Goal: Information Seeking & Learning: Learn about a topic

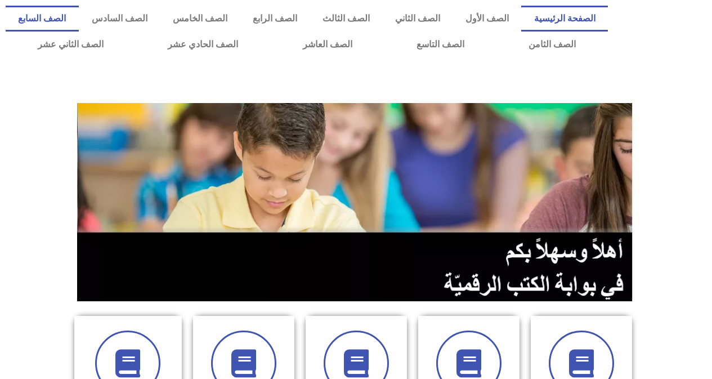
click at [79, 12] on link "الصف السابع" at bounding box center [42, 19] width 73 height 26
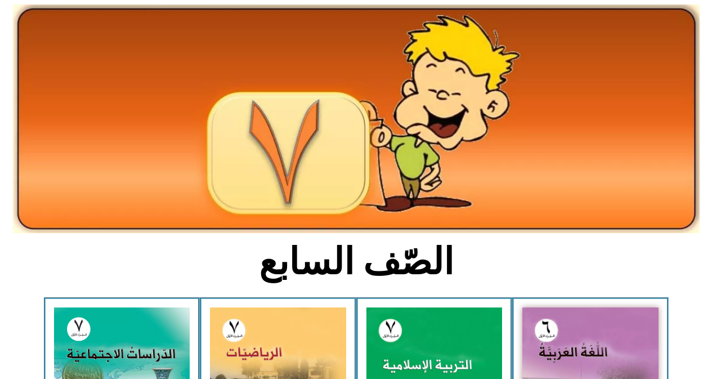
scroll to position [113, 0]
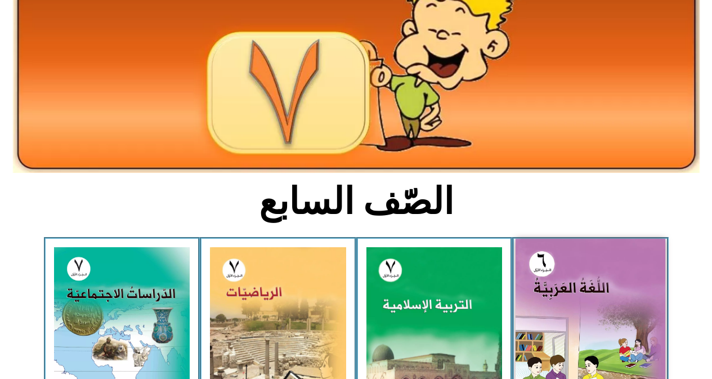
click at [575, 314] on img at bounding box center [591, 332] width 150 height 187
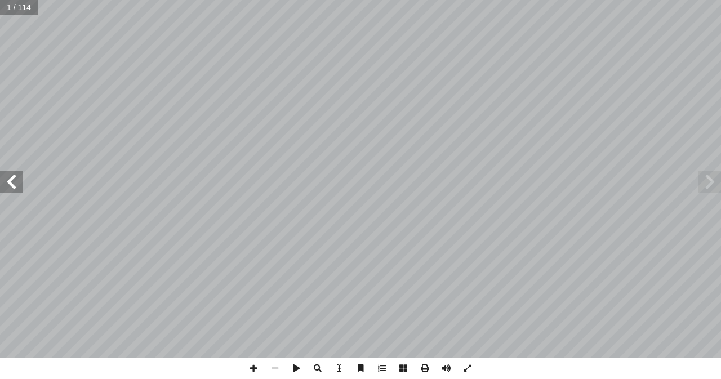
click at [12, 181] on span at bounding box center [11, 182] width 23 height 23
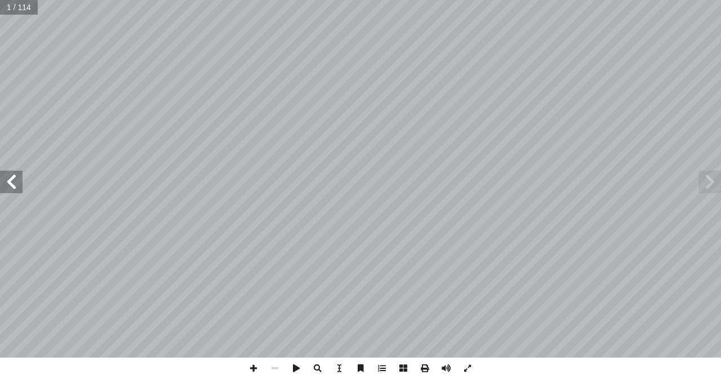
click at [12, 181] on span at bounding box center [11, 182] width 23 height 23
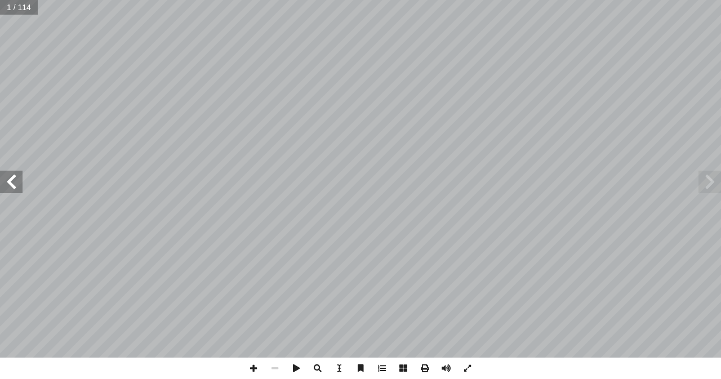
click at [12, 181] on span at bounding box center [11, 182] width 23 height 23
click at [10, 177] on span at bounding box center [11, 182] width 23 height 23
click at [12, 178] on span at bounding box center [11, 182] width 23 height 23
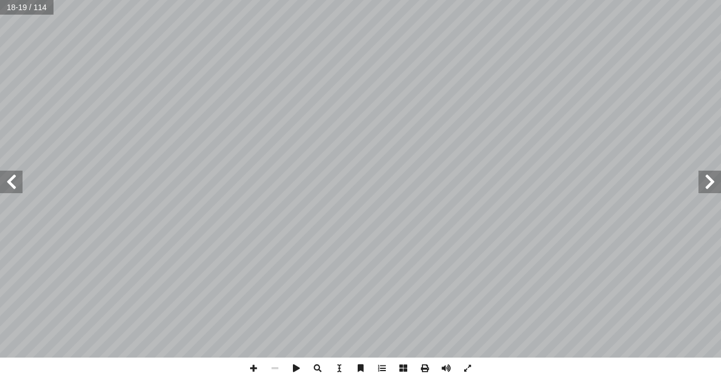
click at [12, 178] on span at bounding box center [11, 182] width 23 height 23
click at [13, 175] on span at bounding box center [11, 182] width 23 height 23
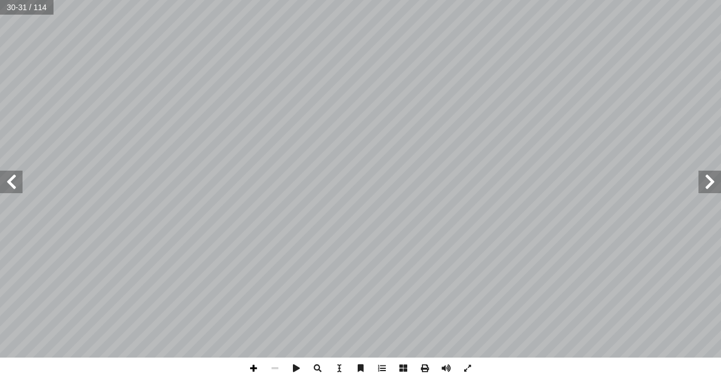
click at [249, 367] on span at bounding box center [253, 367] width 21 height 21
click at [15, 177] on span at bounding box center [11, 182] width 23 height 23
click at [21, 186] on span at bounding box center [11, 182] width 23 height 23
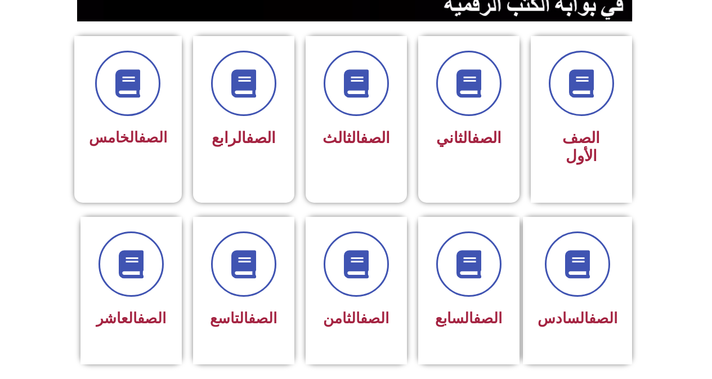
scroll to position [285, 0]
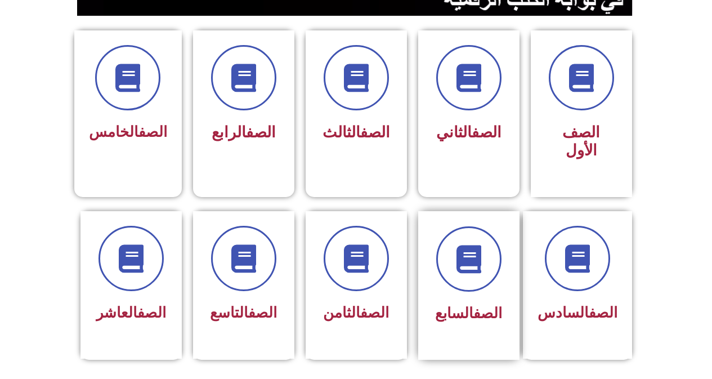
click at [486, 274] on div "الصف السابع" at bounding box center [468, 276] width 71 height 101
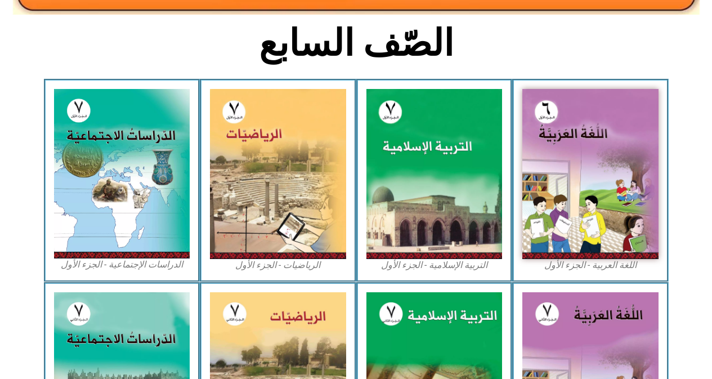
scroll to position [308, 0]
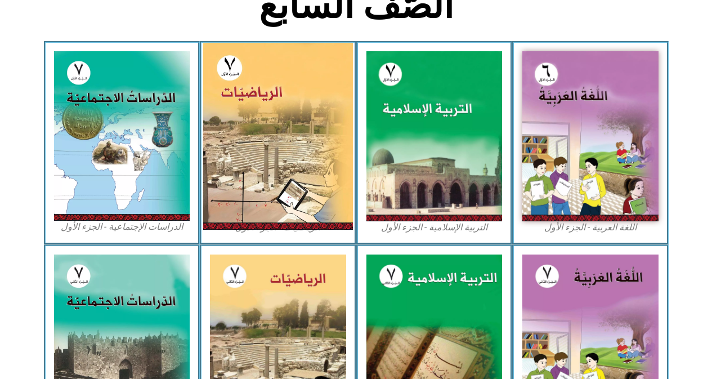
click at [296, 193] on img at bounding box center [278, 136] width 150 height 187
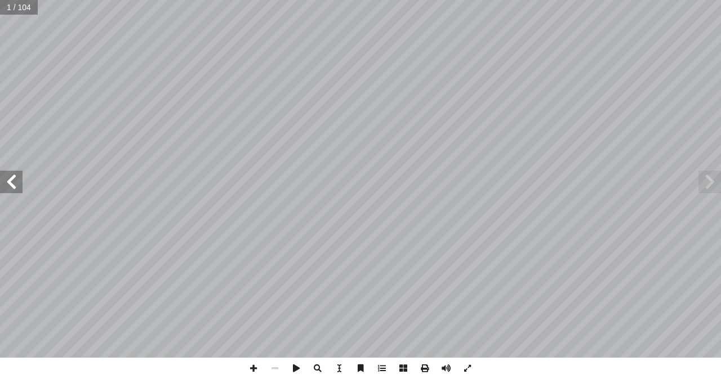
click at [4, 191] on span at bounding box center [11, 182] width 23 height 23
drag, startPoint x: 4, startPoint y: 191, endPoint x: 10, endPoint y: 186, distance: 8.0
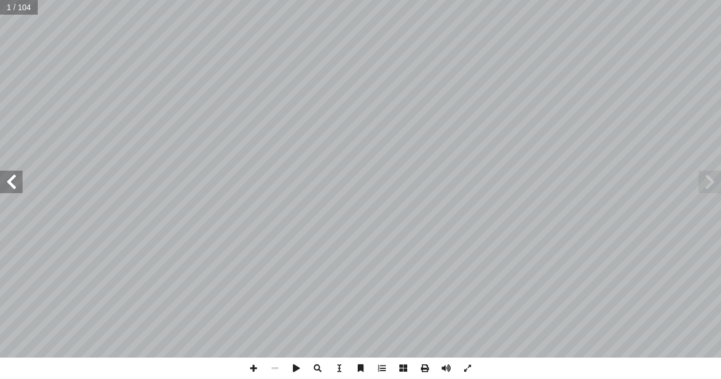
click at [8, 187] on span at bounding box center [11, 182] width 23 height 23
click at [11, 184] on span at bounding box center [11, 182] width 23 height 23
click at [12, 181] on span at bounding box center [11, 182] width 23 height 23
click at [15, 175] on span at bounding box center [11, 182] width 23 height 23
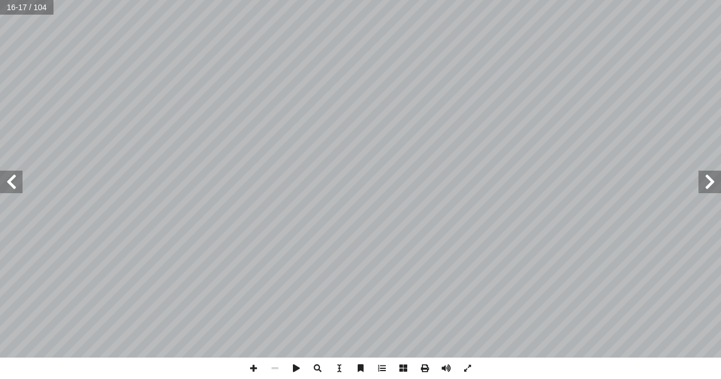
click at [15, 175] on span at bounding box center [11, 182] width 23 height 23
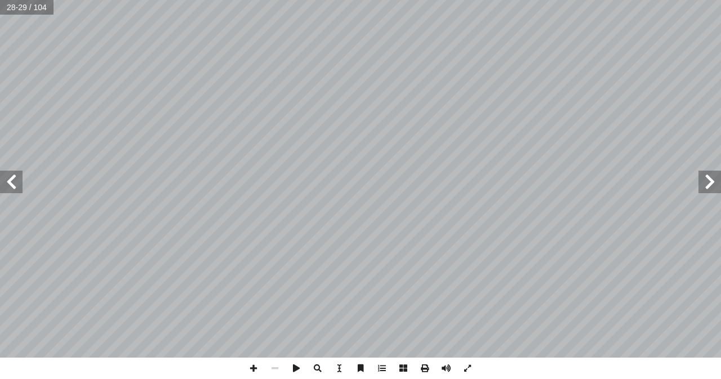
click at [15, 175] on span at bounding box center [11, 182] width 23 height 23
click at [2, 174] on span at bounding box center [11, 182] width 23 height 23
click at [713, 173] on span at bounding box center [709, 182] width 23 height 23
click at [16, 186] on span at bounding box center [11, 182] width 23 height 23
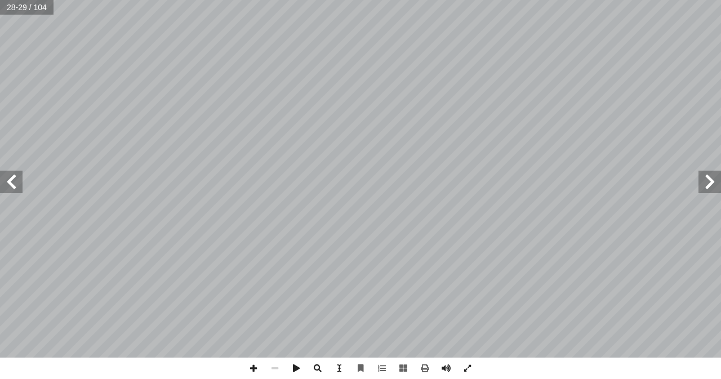
click at [20, 178] on span at bounding box center [11, 182] width 23 height 23
click at [1, 176] on span at bounding box center [11, 182] width 23 height 23
click at [1, 173] on span at bounding box center [11, 182] width 23 height 23
click at [1, 179] on span at bounding box center [11, 182] width 23 height 23
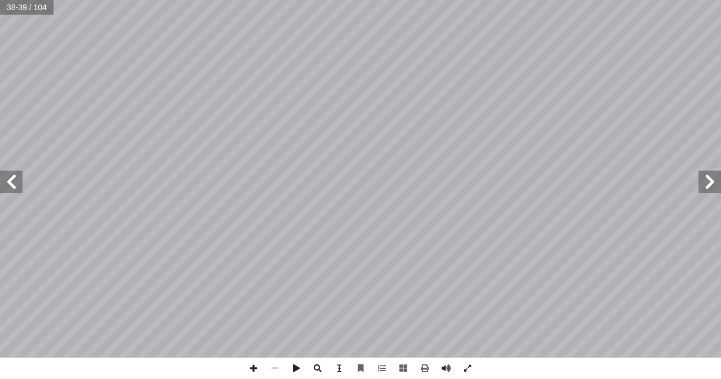
click at [1, 179] on span at bounding box center [11, 182] width 23 height 23
click at [707, 182] on span at bounding box center [709, 182] width 23 height 23
click at [3, 177] on span at bounding box center [11, 182] width 23 height 23
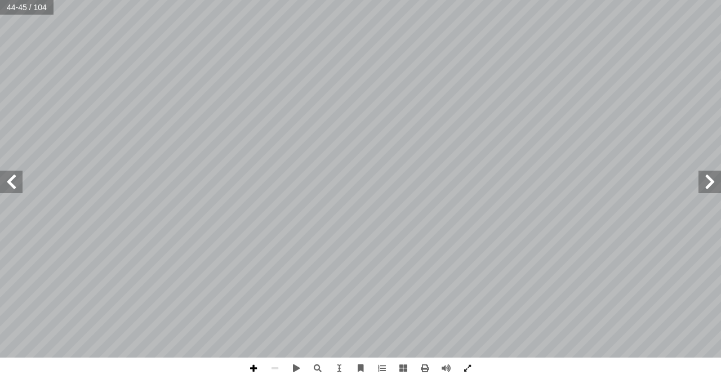
click at [256, 372] on span at bounding box center [253, 367] width 21 height 21
click at [175, 102] on html "الصفحة الرئيسية الصف الأول الصف الثاني الصف الثالث الصف الرابع الصف الخامس الصف…" at bounding box center [360, 51] width 721 height 102
click at [276, 363] on span at bounding box center [274, 367] width 21 height 21
